Goal: Navigation & Orientation: Go to known website

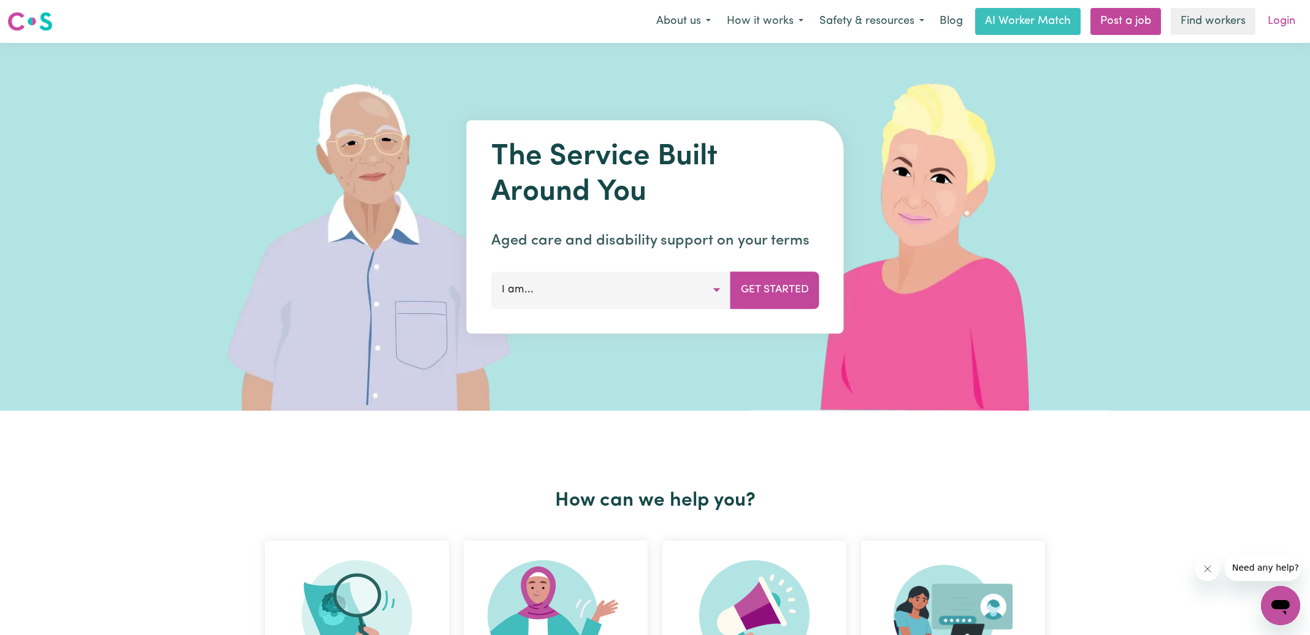
click at [1283, 23] on link "Login" at bounding box center [1281, 21] width 42 height 27
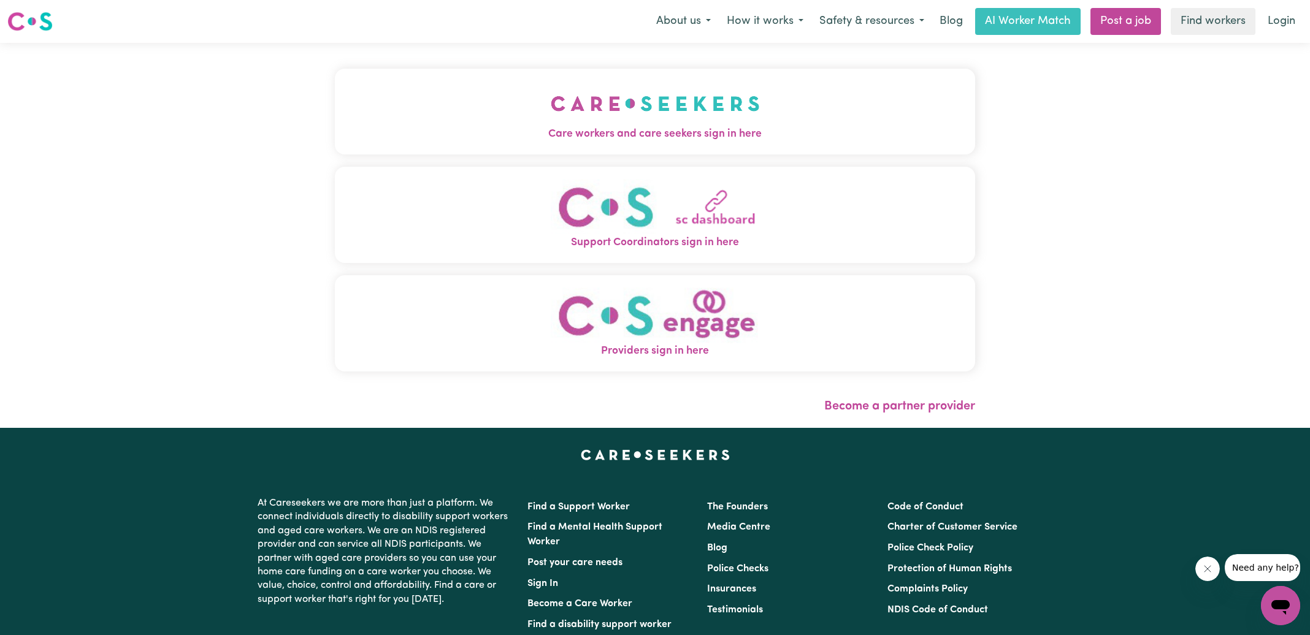
click at [593, 108] on img "Care workers and care seekers sign in here" at bounding box center [655, 103] width 209 height 45
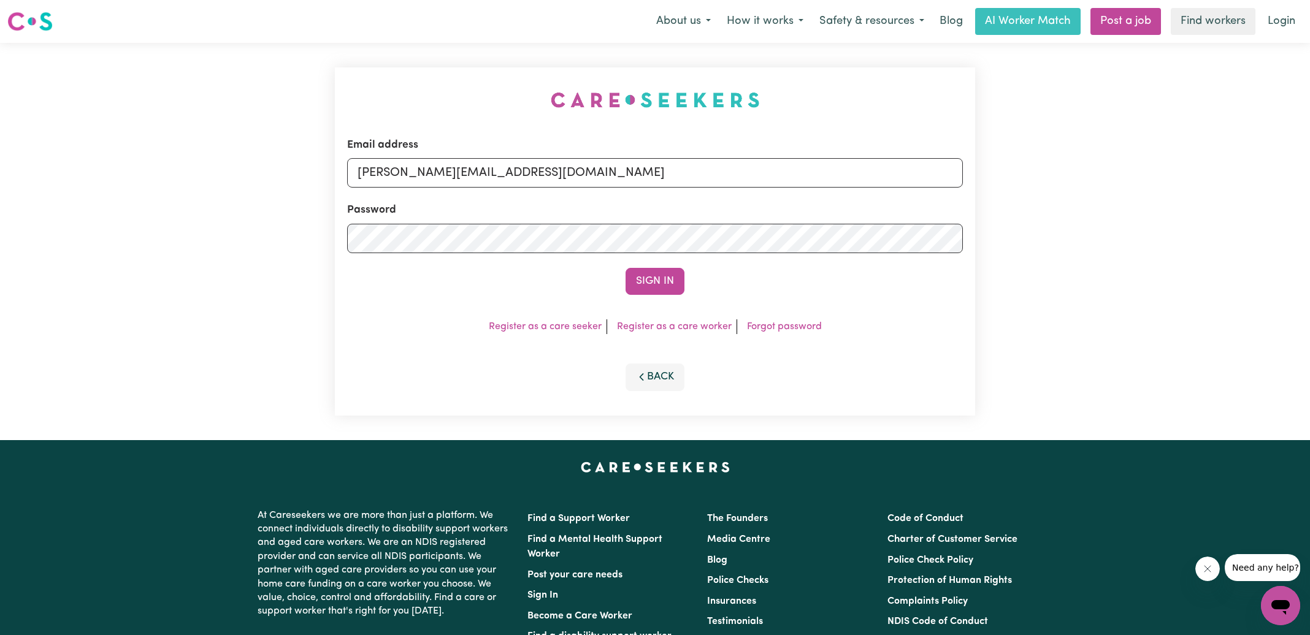
click at [283, 102] on div "Email address [PERSON_NAME][EMAIL_ADDRESS][DOMAIN_NAME] Password Sign In Regist…" at bounding box center [655, 241] width 1310 height 397
click at [554, 173] on input "[PERSON_NAME][EMAIL_ADDRESS][DOMAIN_NAME]" at bounding box center [655, 172] width 616 height 29
click at [410, 113] on div "Email address [EMAIL_ADDRESS][DOMAIN_NAME] Password Sign In Register as a care …" at bounding box center [655, 241] width 640 height 348
drag, startPoint x: 430, startPoint y: 169, endPoint x: 997, endPoint y: 225, distance: 569.2
click at [997, 225] on div "Email address [EMAIL_ADDRESS][DOMAIN_NAME] Password Sign In Register as a care …" at bounding box center [655, 241] width 1310 height 397
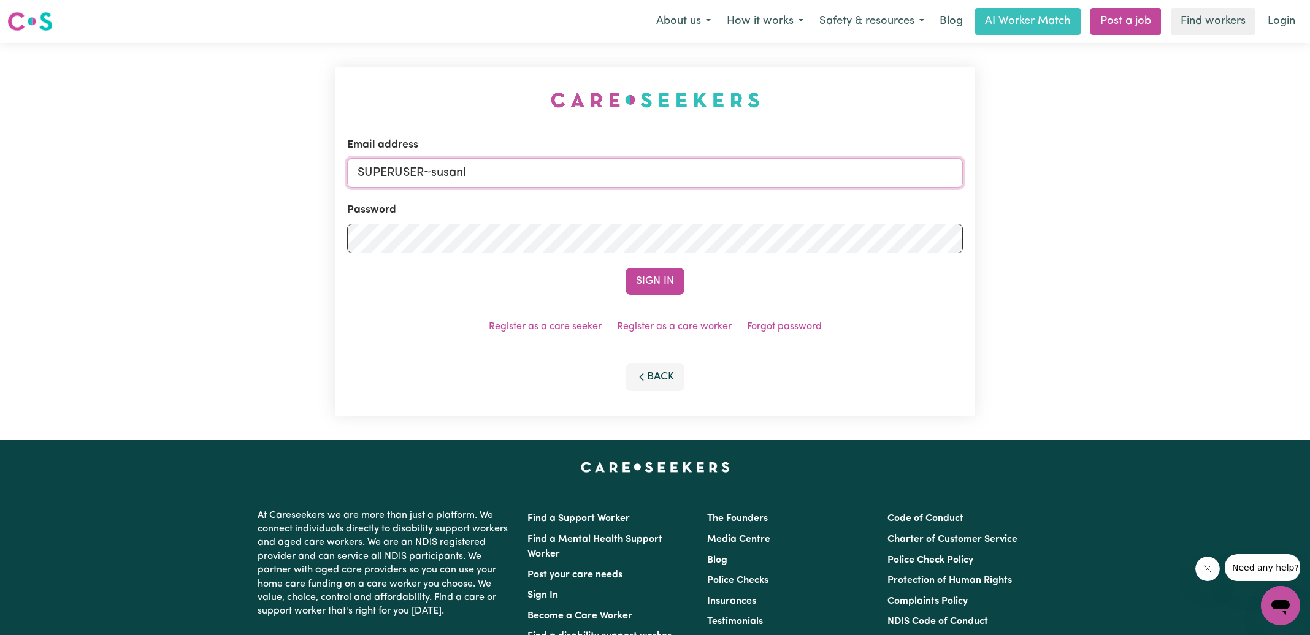
type input "[EMAIL_ADDRESS][PERSON_NAME][DOMAIN_NAME]"
click at [625, 268] on button "Sign In" at bounding box center [654, 281] width 59 height 27
